Goal: Navigation & Orientation: Find specific page/section

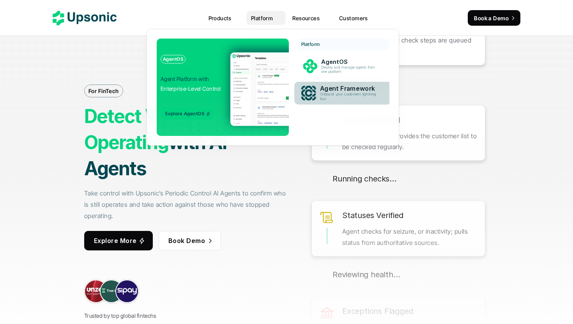
click at [326, 95] on p "Onboard your customers lightning fast" at bounding box center [350, 96] width 60 height 9
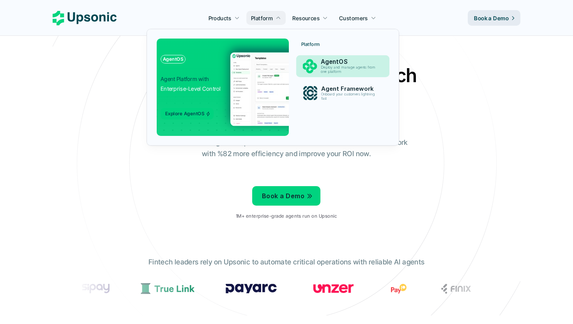
click at [326, 62] on p "AgentOS" at bounding box center [350, 61] width 58 height 7
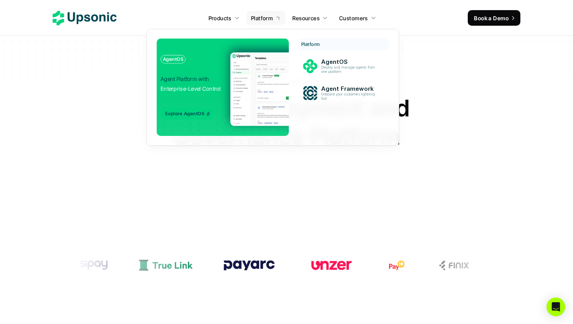
click at [272, 16] on p "Platform" at bounding box center [262, 18] width 22 height 8
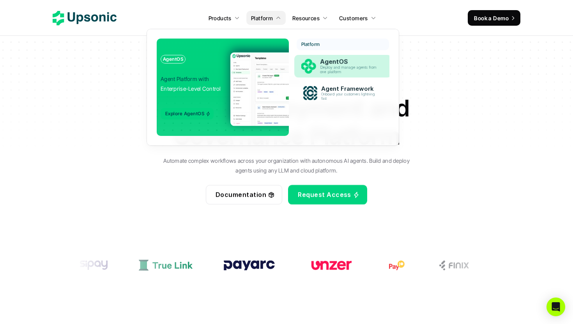
click at [337, 67] on p "Deploy and manage agents from one platform" at bounding box center [350, 69] width 60 height 9
